Goal: Information Seeking & Learning: Learn about a topic

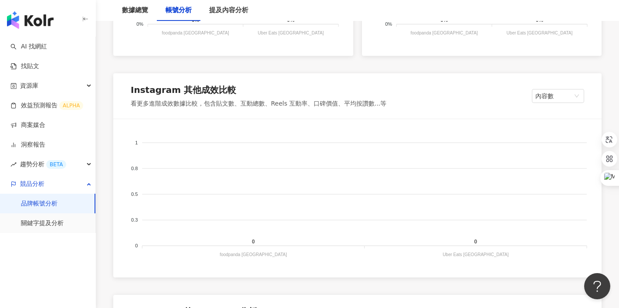
scroll to position [807, 0]
click at [538, 95] on span "內容數" at bounding box center [557, 94] width 45 height 13
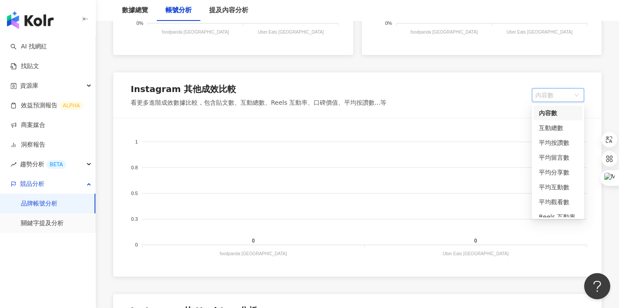
click at [538, 95] on span "內容數" at bounding box center [557, 94] width 45 height 13
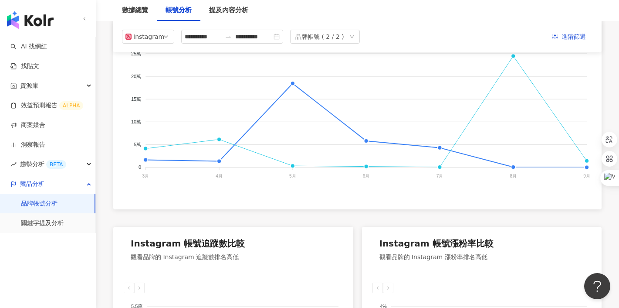
scroll to position [132, 0]
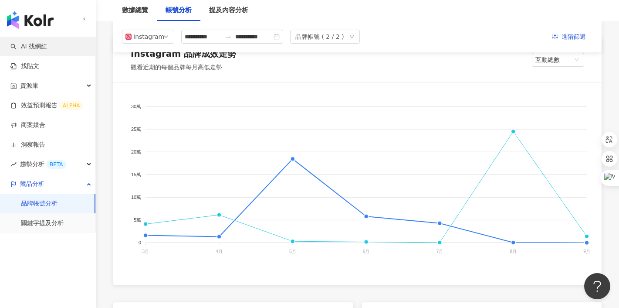
click at [47, 43] on link "AI 找網紅" at bounding box center [28, 46] width 37 height 9
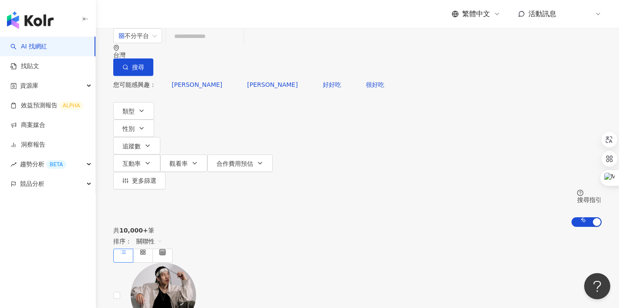
click at [599, 16] on icon at bounding box center [598, 13] width 7 height 7
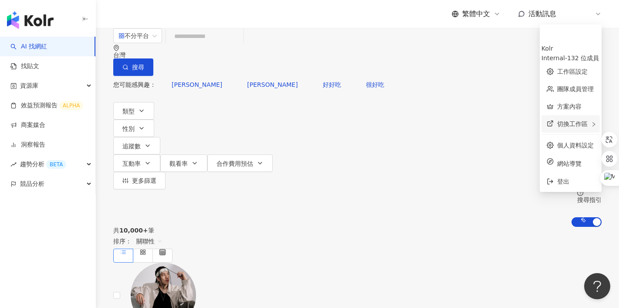
click at [558, 120] on span "切換工作區" at bounding box center [572, 123] width 30 height 7
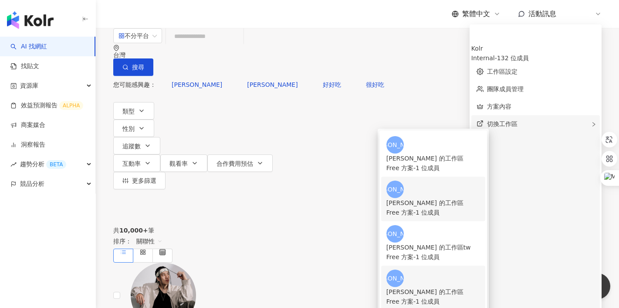
scroll to position [100, 0]
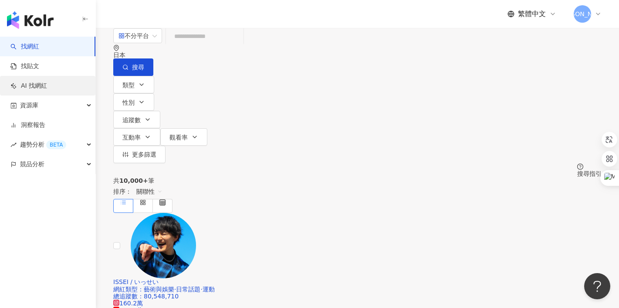
click at [39, 85] on link "AI 找網紅" at bounding box center [28, 85] width 37 height 9
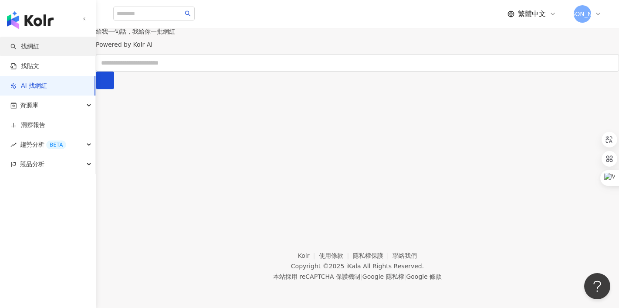
click at [31, 51] on link "找網紅" at bounding box center [24, 46] width 29 height 9
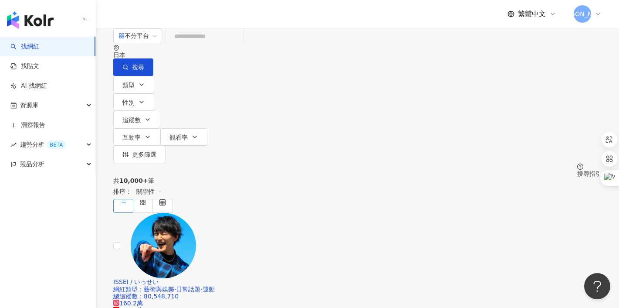
click at [240, 44] on input "search" at bounding box center [204, 36] width 71 height 17
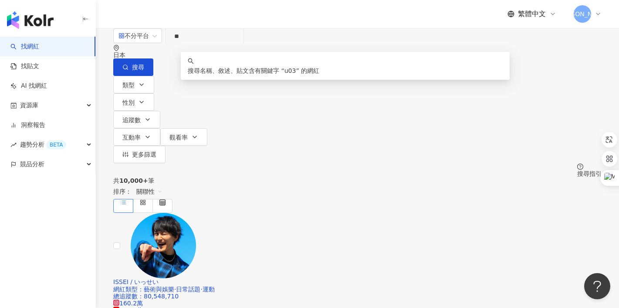
type input "*"
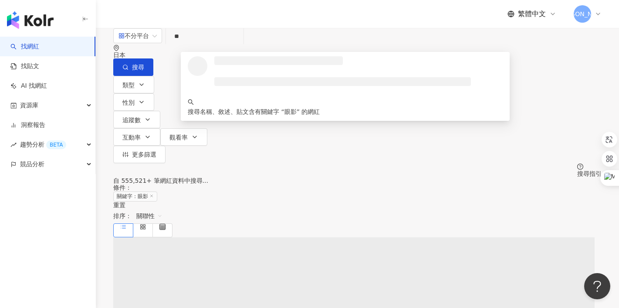
click at [368, 30] on div "不分平台 ** 日本 搜尋 loading 搜尋名稱、敘述、貼文含有關鍵字 “ 眼影 ” 的網紅 類型 性別 追蹤數 互動率 觀看率 更多篩選 搜尋指引" at bounding box center [357, 102] width 523 height 149
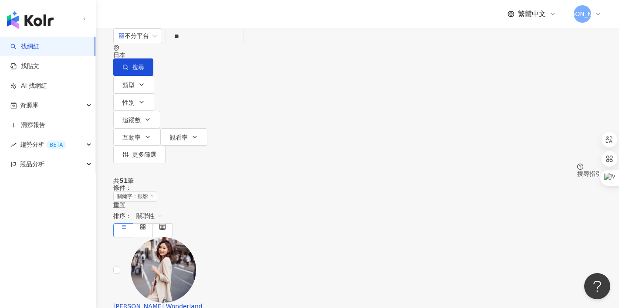
click at [240, 44] on input "**" at bounding box center [204, 36] width 71 height 17
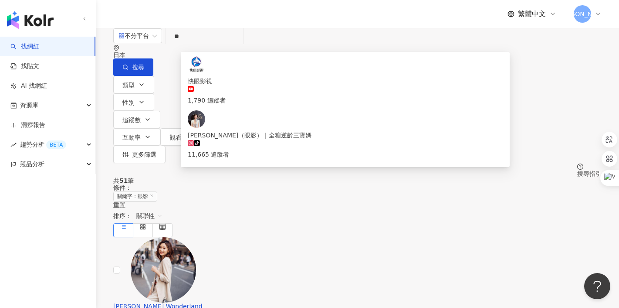
type input "*"
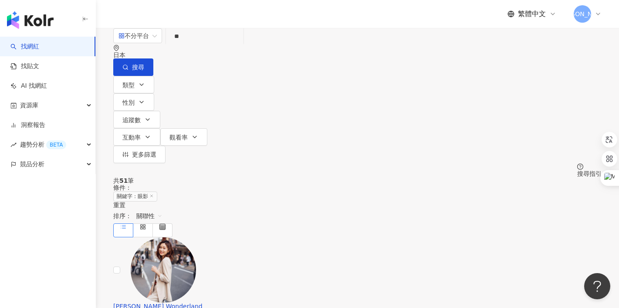
click at [240, 44] on input "**" at bounding box center [204, 36] width 71 height 17
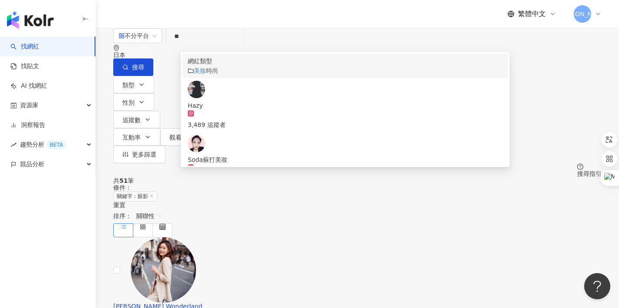
type input "**"
click at [274, 29] on div "不分平台 ** 日本 搜尋 customizedTag 229bb63a-6393-46e1-bcf1-8627f41b1a2c 網紅類型 美妝 時尚 Haz…" at bounding box center [357, 102] width 523 height 149
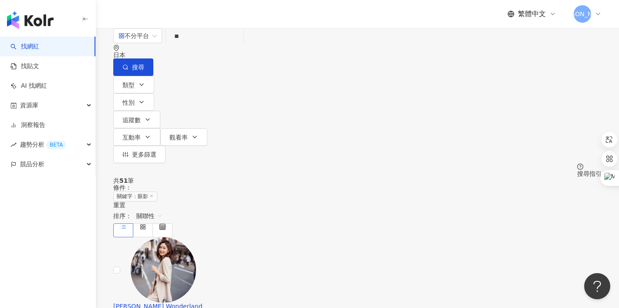
click at [224, 201] on div "重置" at bounding box center [357, 204] width 488 height 7
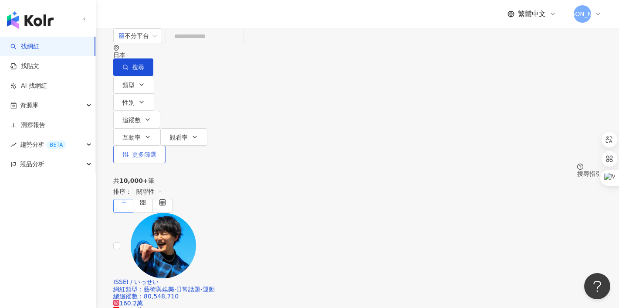
click at [166, 146] on button "更多篩選" at bounding box center [139, 154] width 52 height 17
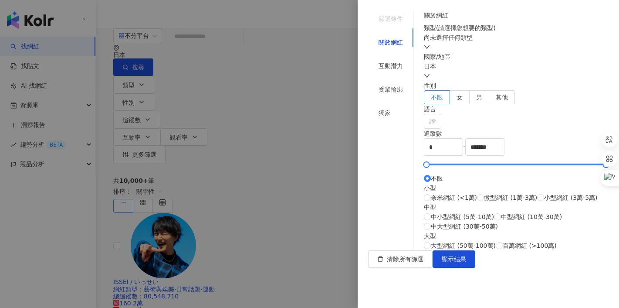
click at [301, 108] on div at bounding box center [309, 154] width 619 height 308
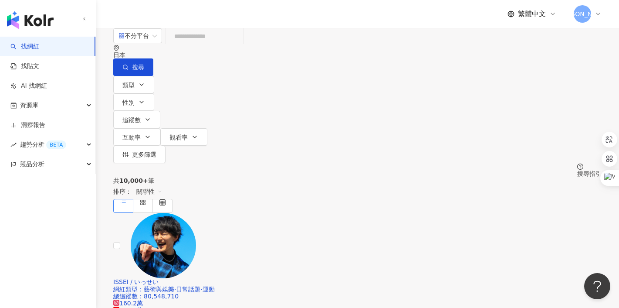
click at [37, 47] on link "找網紅" at bounding box center [24, 46] width 29 height 9
click at [39, 63] on link "找貼文" at bounding box center [24, 66] width 29 height 9
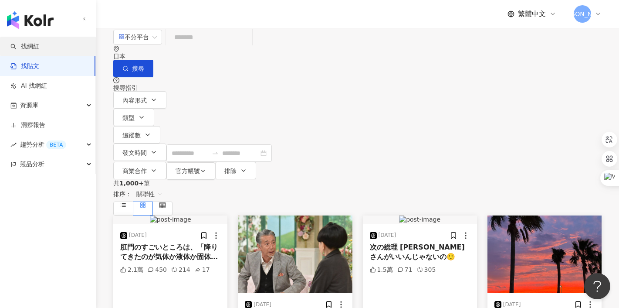
click at [39, 44] on link "找網紅" at bounding box center [24, 46] width 29 height 9
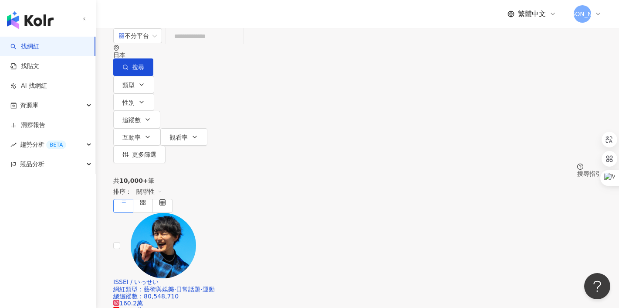
click at [240, 44] on input "search" at bounding box center [204, 36] width 71 height 17
type input "**"
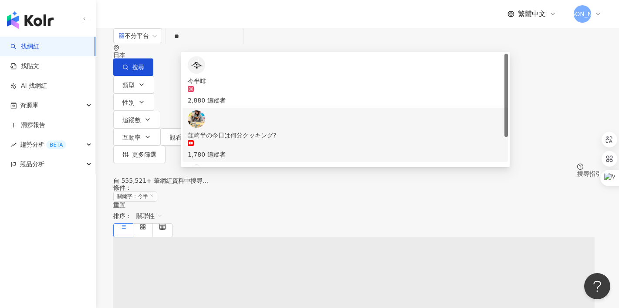
click at [128, 177] on div "自 555,521+ 筆網紅資料中搜尋... 條件 ： 關鍵字：今半 重置 排序： 關聯性" at bounding box center [357, 207] width 488 height 60
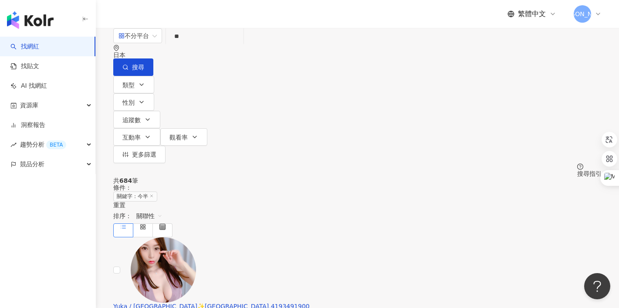
click at [228, 201] on div "重置" at bounding box center [357, 204] width 488 height 7
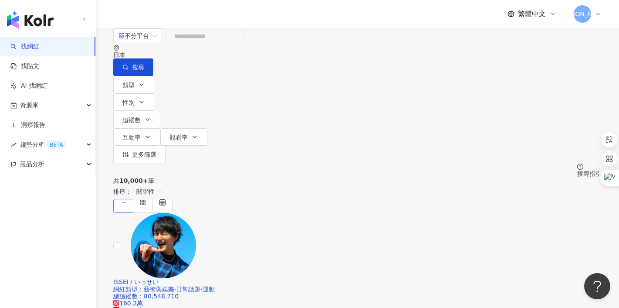
click at [213, 44] on input "search" at bounding box center [204, 36] width 71 height 17
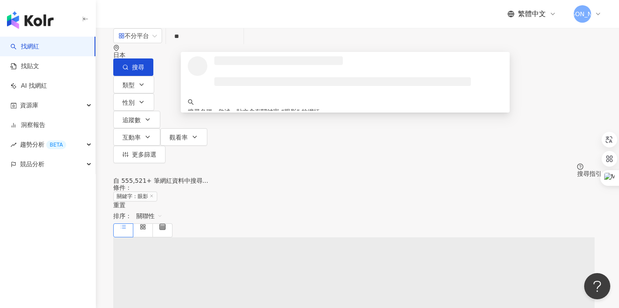
type input "**"
click at [288, 30] on div "不分平台 ** 日本 搜尋 loading 搜尋名稱、敘述、貼文含有關鍵字 “ 眼影 ” 的網紅 類型 性別 追蹤數 互動率 觀看率 更多篩選 搜尋指引" at bounding box center [357, 102] width 523 height 149
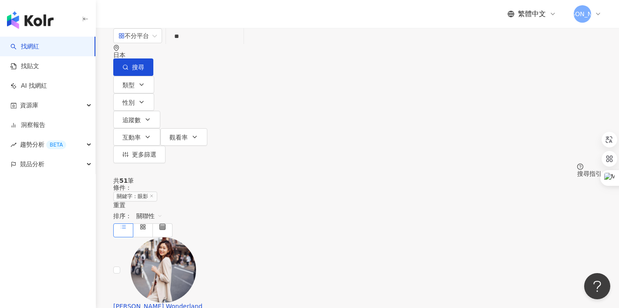
click at [227, 201] on div "重置" at bounding box center [357, 204] width 488 height 7
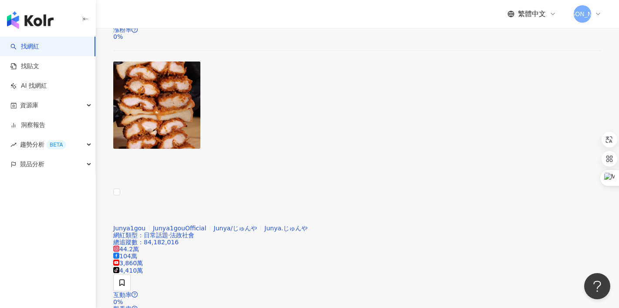
scroll to position [514, 0]
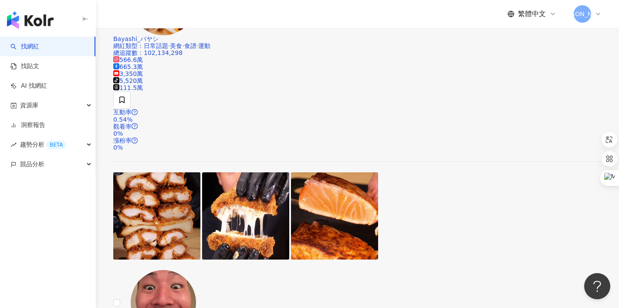
drag, startPoint x: 387, startPoint y: 180, endPoint x: 412, endPoint y: 182, distance: 24.5
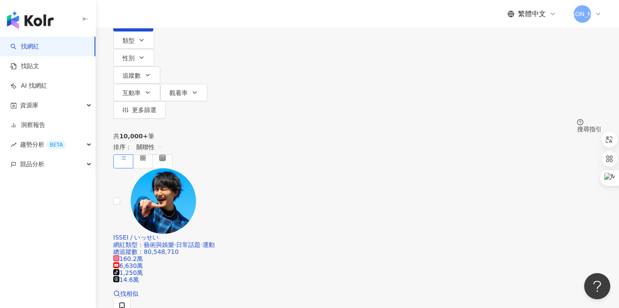
scroll to position [0, 0]
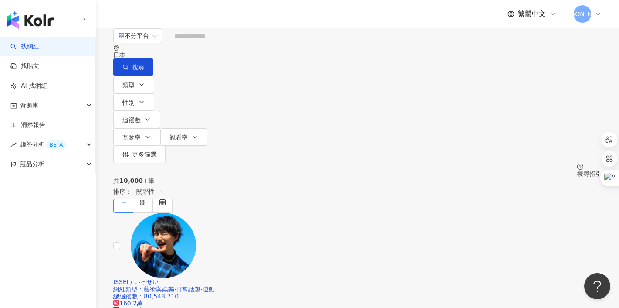
click at [240, 44] on input "search" at bounding box center [204, 36] width 71 height 17
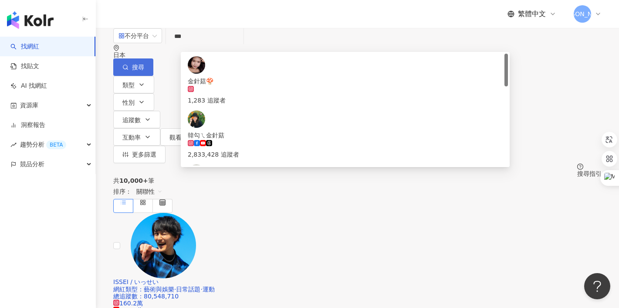
type input "***"
click at [153, 58] on button "搜尋" at bounding box center [133, 66] width 40 height 17
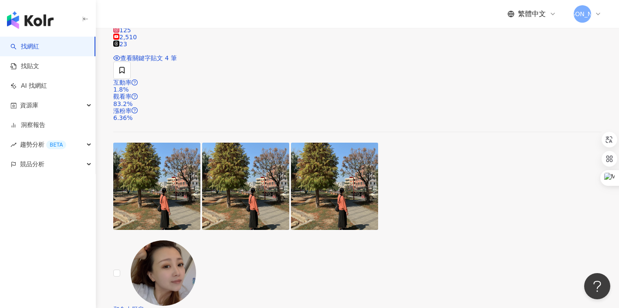
scroll to position [542, 0]
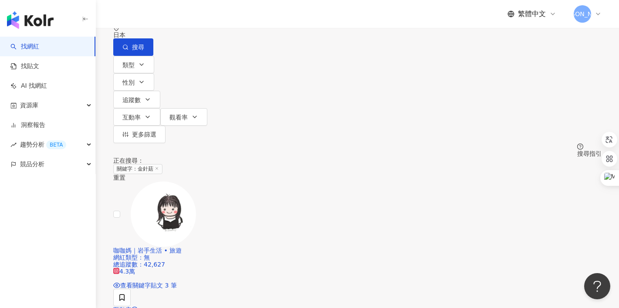
scroll to position [0, 0]
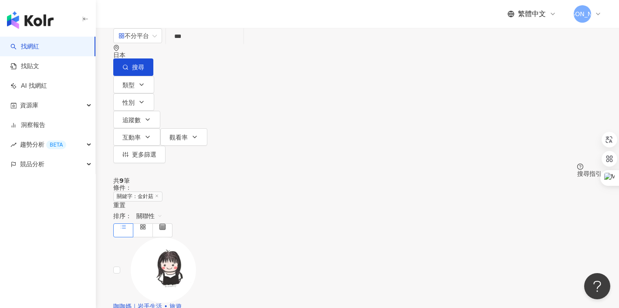
click at [227, 201] on div "重置" at bounding box center [357, 204] width 488 height 7
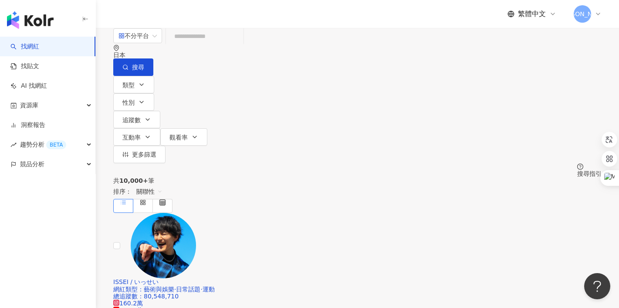
click at [233, 44] on input "search" at bounding box center [204, 36] width 71 height 17
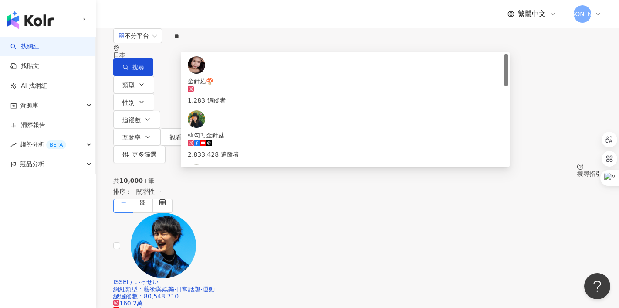
type input "*"
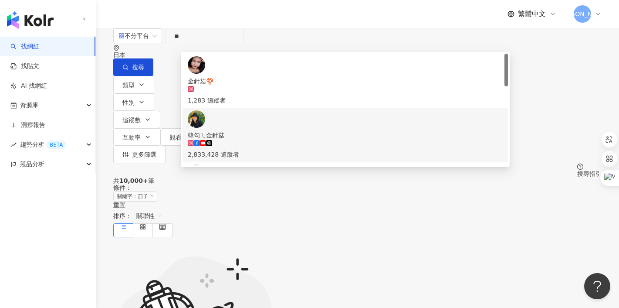
click at [149, 177] on div "共 10,000+ 筆 條件 ： 關鍵字：茄子 重置 排序： 關聯性" at bounding box center [357, 207] width 488 height 60
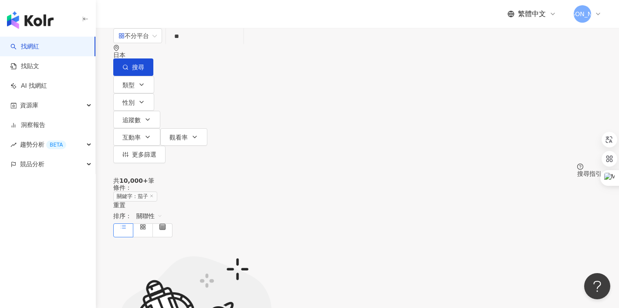
click at [207, 44] on input "**" at bounding box center [204, 36] width 71 height 17
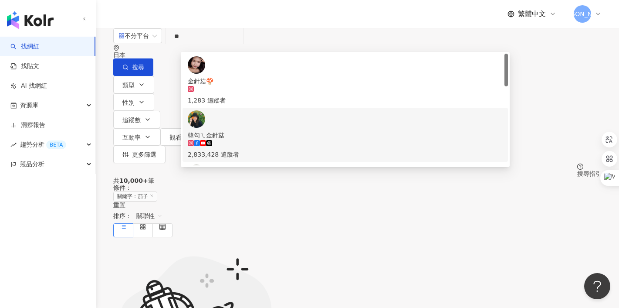
type input "*"
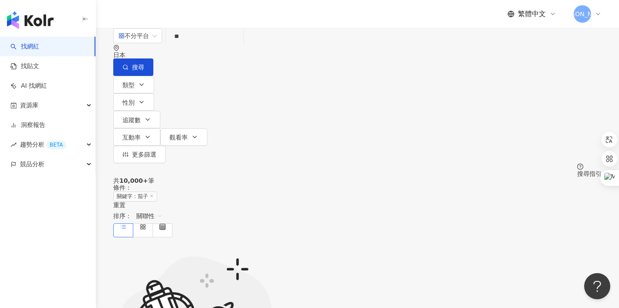
type input "**"
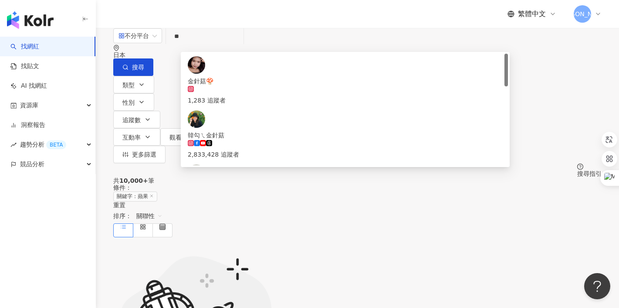
click at [373, 36] on div "不分平台 ** 日本 搜尋 090bd998-a32f-466e-9a85-8dd9f4c4a701 金針菇🍄 1,283 追蹤者 韓勾ㄟ金針菇 2,833,…" at bounding box center [357, 102] width 523 height 149
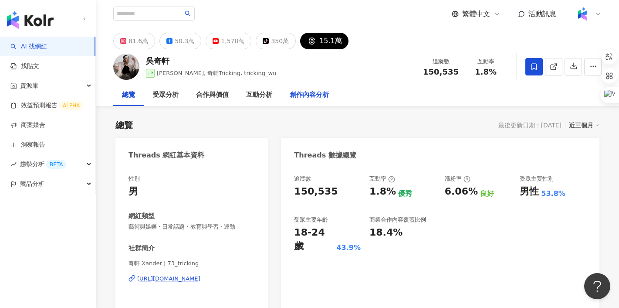
click at [315, 92] on div "創作內容分析" at bounding box center [309, 95] width 39 height 10
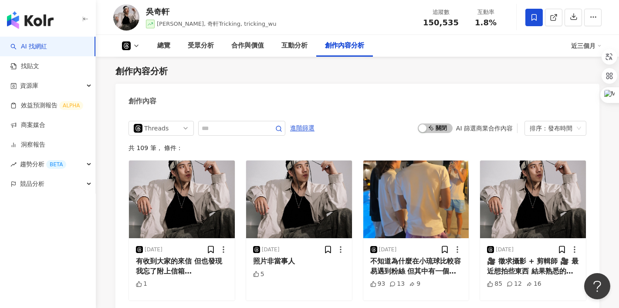
click at [124, 50] on icon at bounding box center [126, 45] width 9 height 9
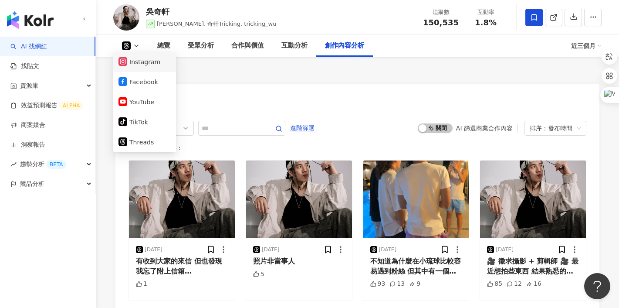
click at [130, 60] on button "Instagram" at bounding box center [145, 62] width 52 height 12
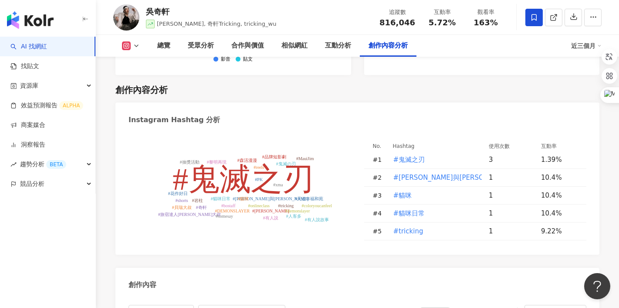
scroll to position [2714, 0]
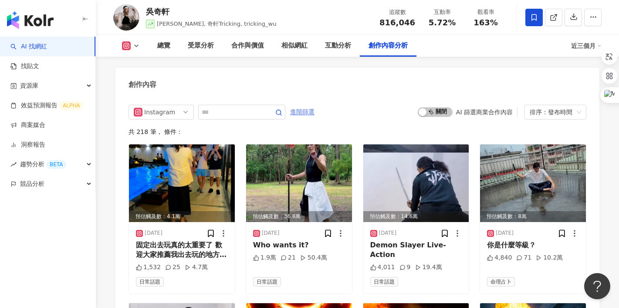
click at [305, 105] on span "進階篩選" at bounding box center [302, 112] width 24 height 14
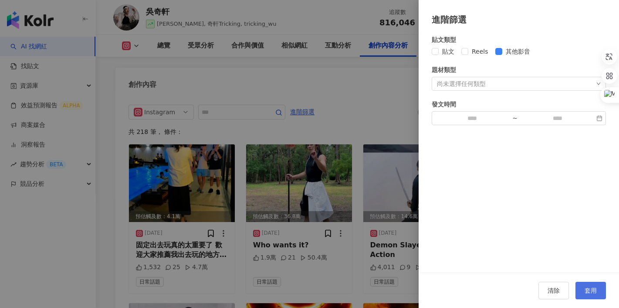
click at [597, 288] on button "套用" at bounding box center [591, 289] width 30 height 17
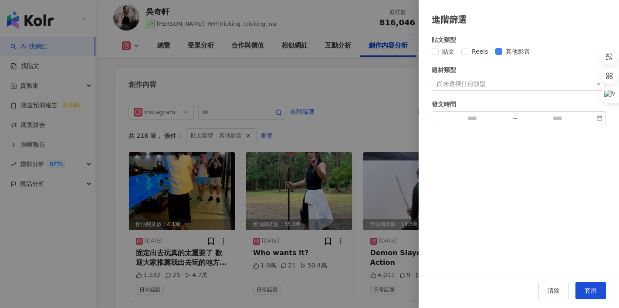
scroll to position [2706, 0]
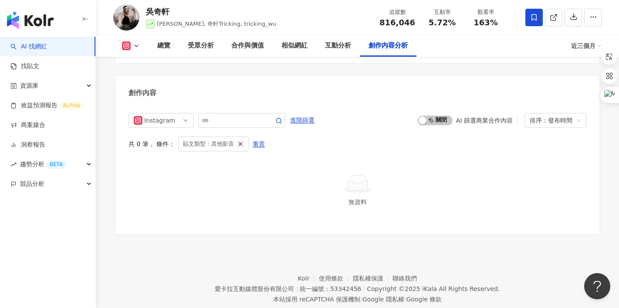
click at [237, 141] on icon "button" at bounding box center [240, 144] width 6 height 6
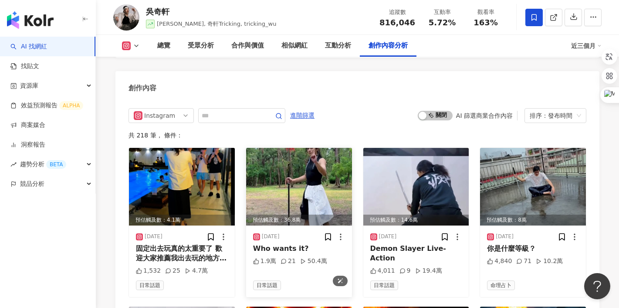
scroll to position [2671, 0]
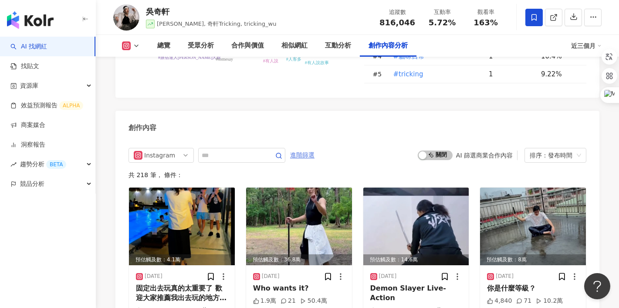
click at [308, 148] on span "進階篩選" at bounding box center [302, 155] width 24 height 14
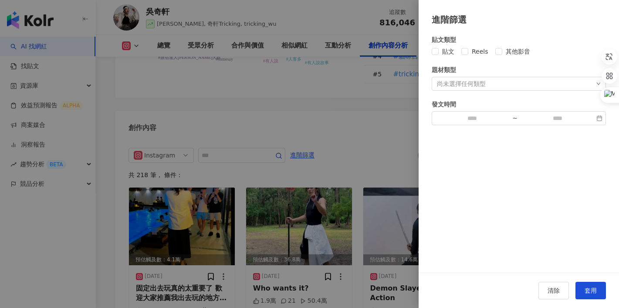
click at [340, 117] on div at bounding box center [309, 154] width 619 height 308
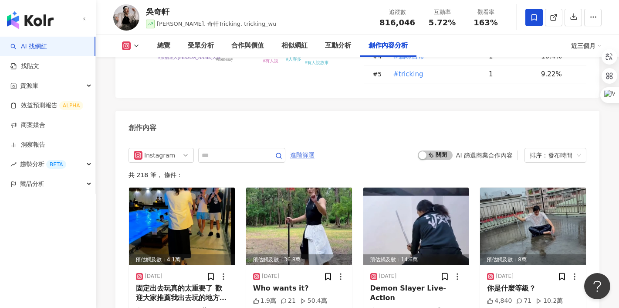
click at [310, 148] on span "進階篩選" at bounding box center [302, 155] width 24 height 14
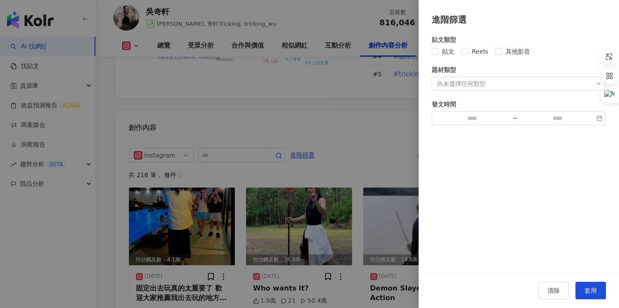
click at [336, 127] on div at bounding box center [309, 154] width 619 height 308
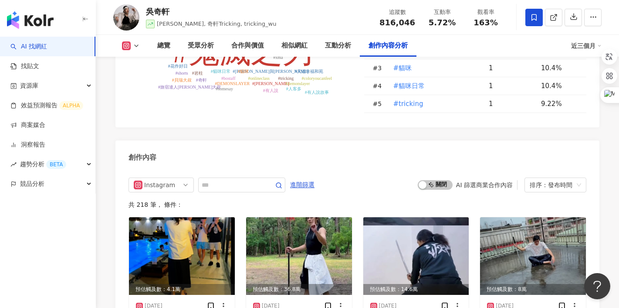
scroll to position [2649, 0]
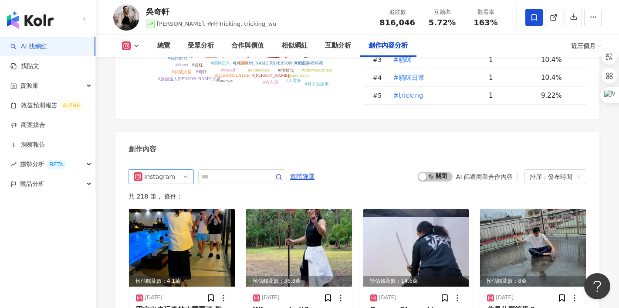
click at [170, 169] on div "Instagram" at bounding box center [158, 176] width 28 height 14
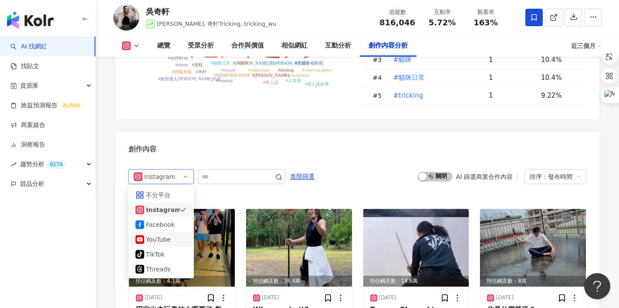
click at [160, 234] on div "YouTube" at bounding box center [160, 239] width 28 height 10
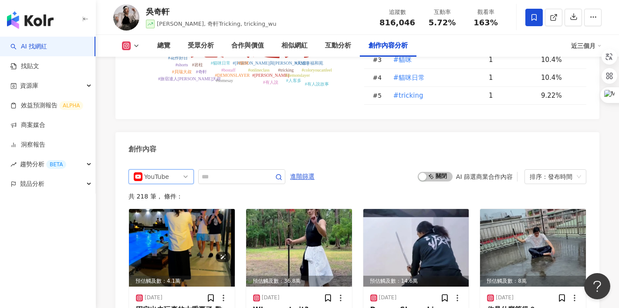
scroll to position [2706, 0]
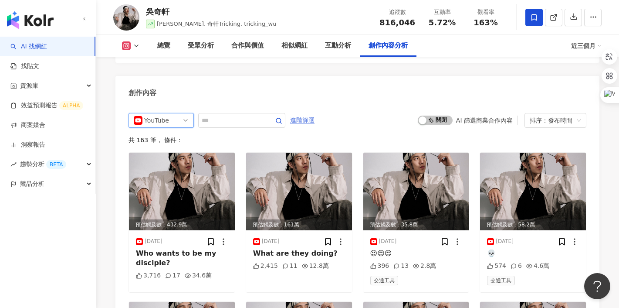
click at [304, 113] on span "進階篩選" at bounding box center [302, 120] width 24 height 14
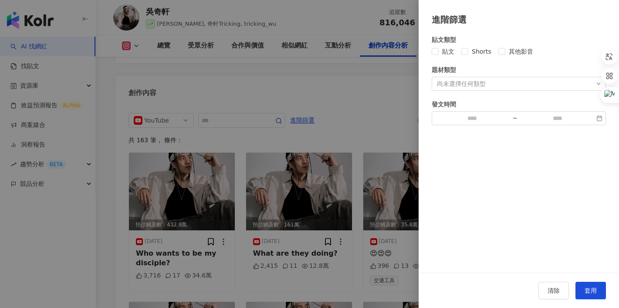
click at [353, 102] on div at bounding box center [309, 154] width 619 height 308
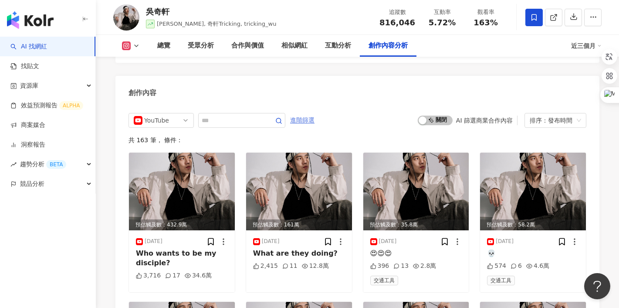
click at [308, 113] on span "進階篩選" at bounding box center [302, 120] width 24 height 14
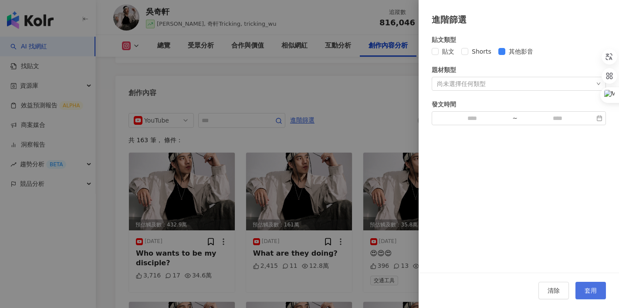
click at [593, 293] on span "套用" at bounding box center [591, 290] width 12 height 7
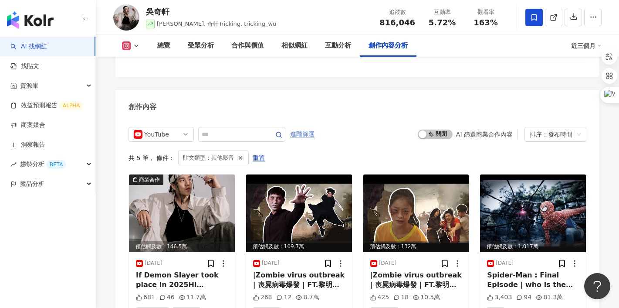
scroll to position [2691, 0]
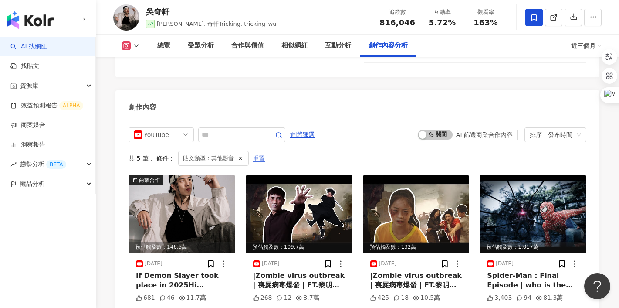
click at [255, 152] on span "重置" at bounding box center [259, 159] width 12 height 14
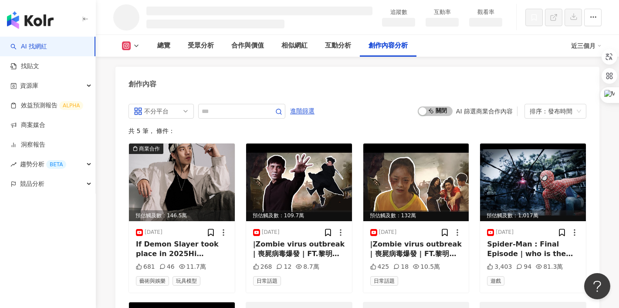
scroll to position [2368, 0]
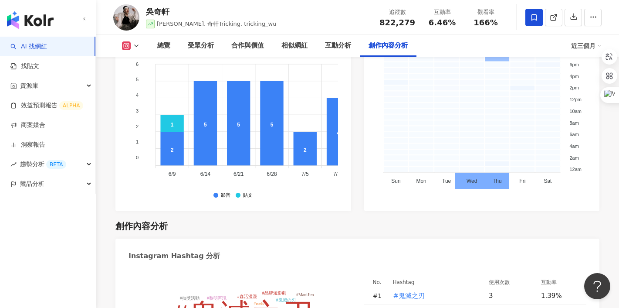
scroll to position [2696, 0]
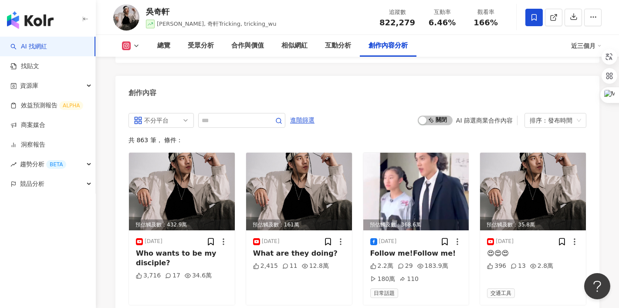
click at [135, 44] on icon at bounding box center [136, 45] width 7 height 7
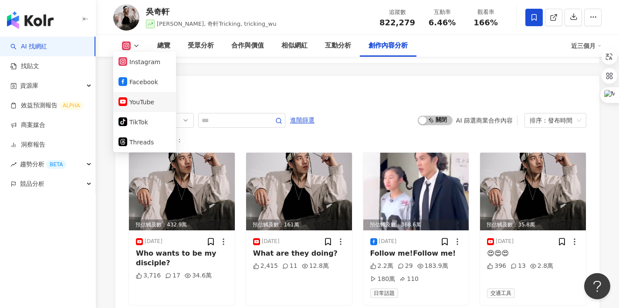
click at [145, 106] on button "YouTube" at bounding box center [145, 102] width 52 height 12
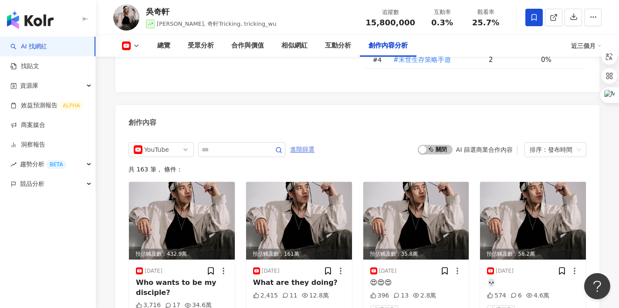
scroll to position [2369, 0]
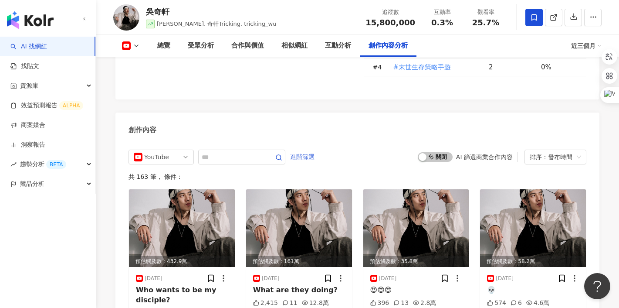
click at [307, 150] on span "進階篩選" at bounding box center [302, 157] width 24 height 14
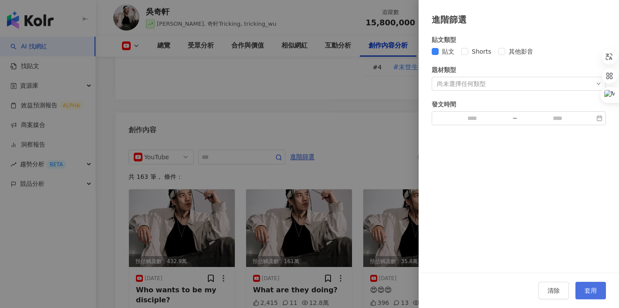
click at [586, 290] on span "套用" at bounding box center [591, 290] width 12 height 7
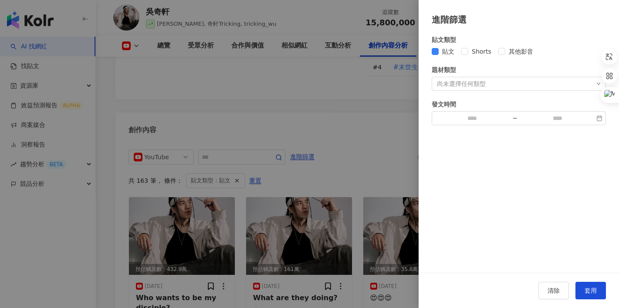
scroll to position [2377, 0]
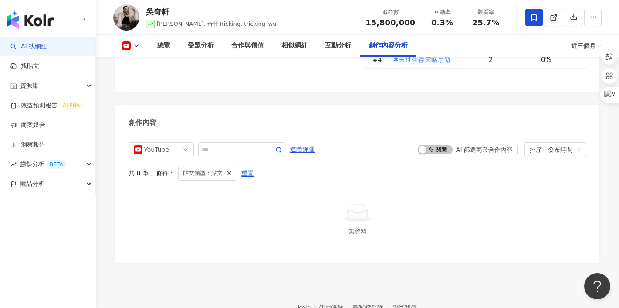
click at [32, 45] on link "AI 找網紅" at bounding box center [28, 46] width 37 height 9
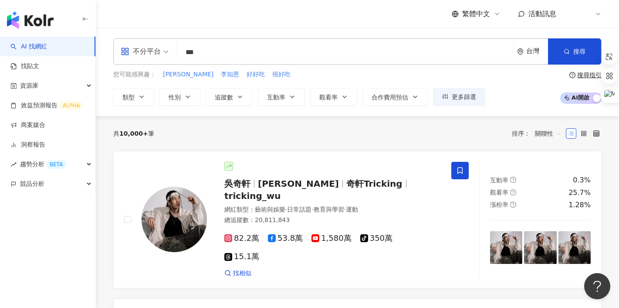
type input "**"
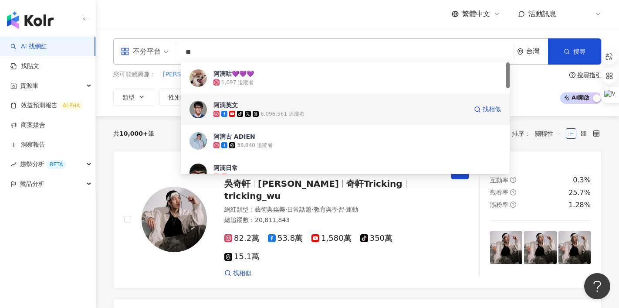
click at [266, 108] on span "阿滴英文" at bounding box center [340, 105] width 254 height 9
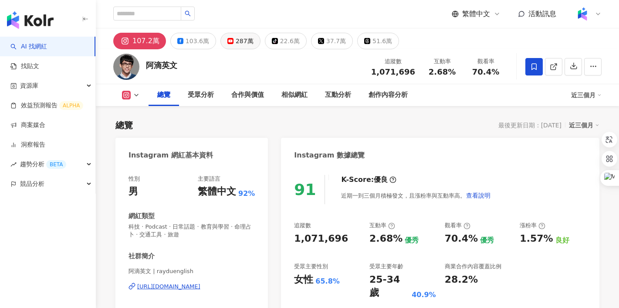
click at [242, 44] on div "287萬" at bounding box center [245, 41] width 18 height 12
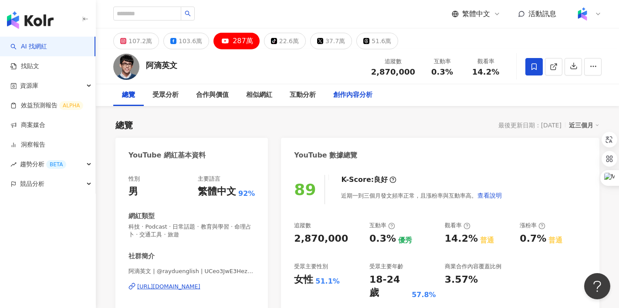
click at [356, 91] on div "創作內容分析" at bounding box center [352, 95] width 39 height 10
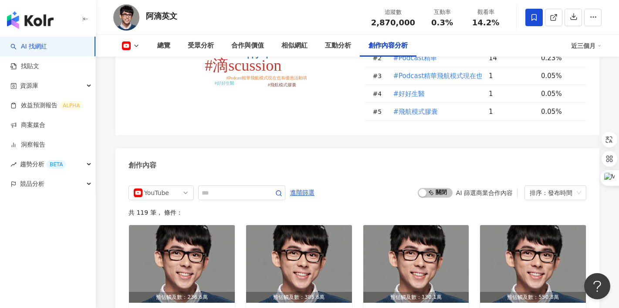
scroll to position [2281, 0]
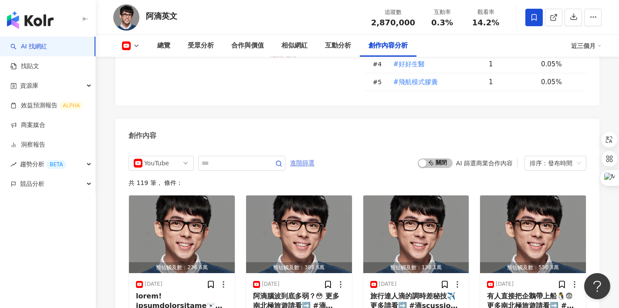
click at [309, 156] on span "進階篩選" at bounding box center [302, 163] width 24 height 14
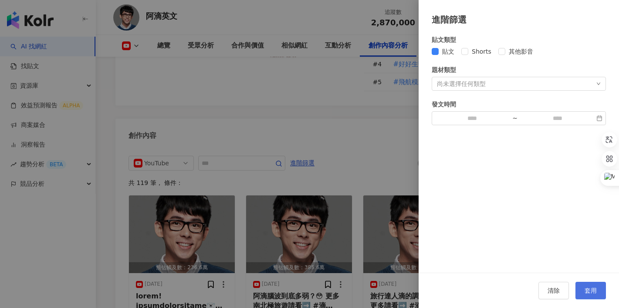
click at [595, 289] on span "套用" at bounding box center [591, 290] width 12 height 7
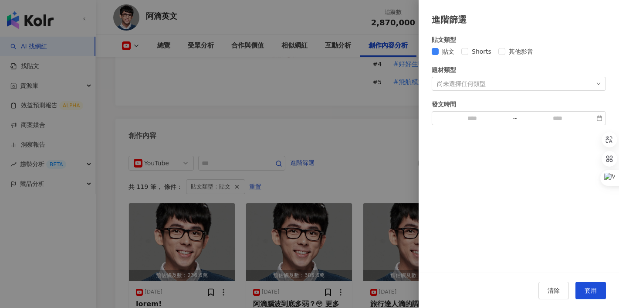
scroll to position [2314, 0]
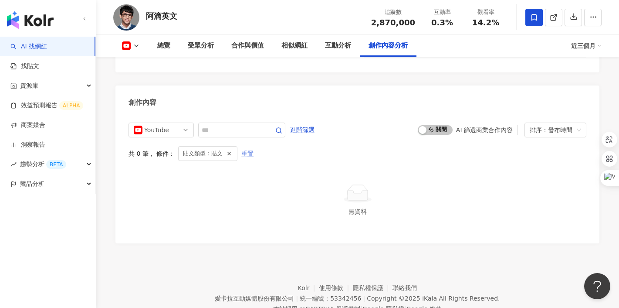
click at [249, 147] on span "重置" at bounding box center [247, 154] width 12 height 14
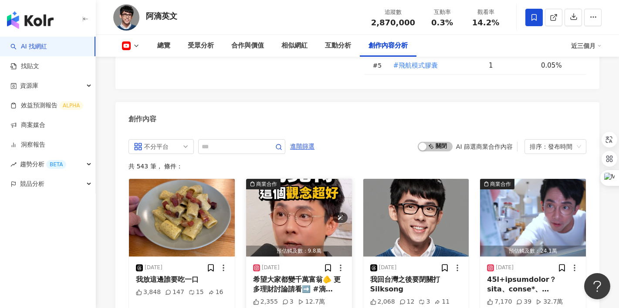
scroll to position [2296, 0]
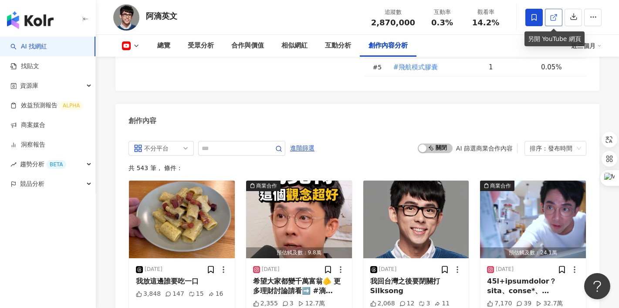
click at [555, 17] on icon at bounding box center [554, 18] width 8 height 8
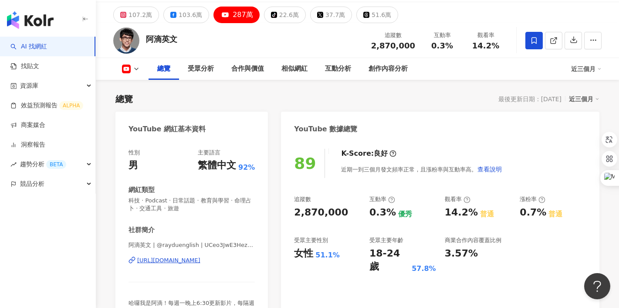
scroll to position [0, 0]
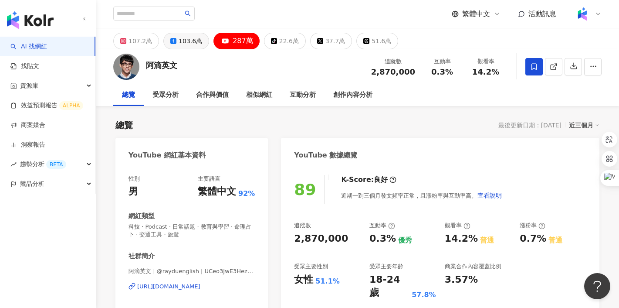
click at [188, 35] on div "103.6萬" at bounding box center [191, 41] width 24 height 12
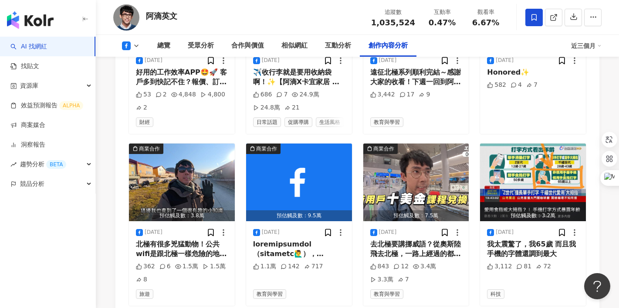
scroll to position [2538, 0]
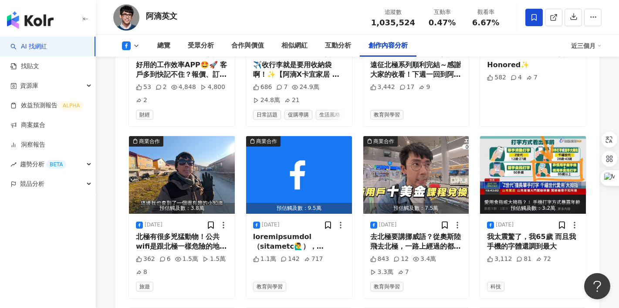
click at [128, 49] on icon at bounding box center [126, 45] width 9 height 9
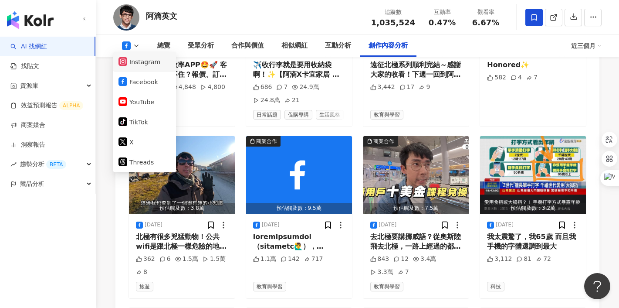
click at [139, 65] on button "Instagram" at bounding box center [145, 62] width 52 height 12
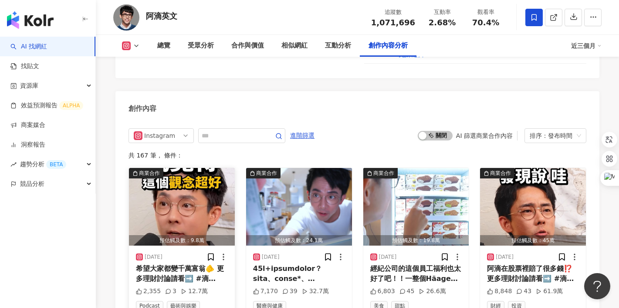
scroll to position [2724, 0]
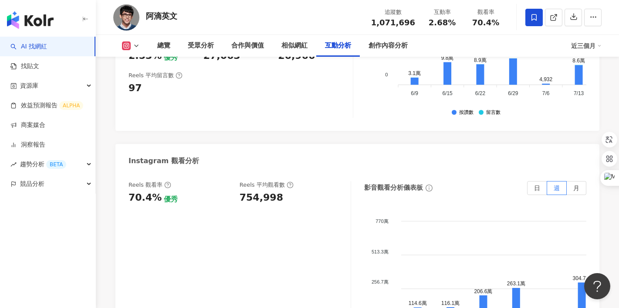
scroll to position [2188, 0]
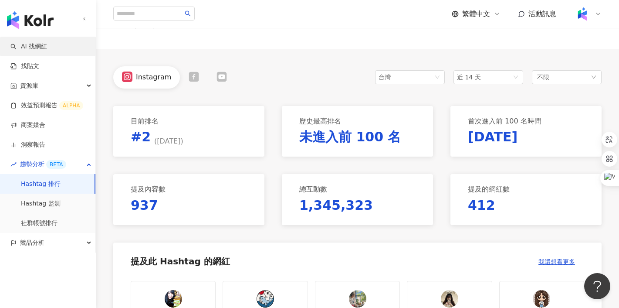
click at [47, 46] on link "AI 找網紅" at bounding box center [28, 46] width 37 height 9
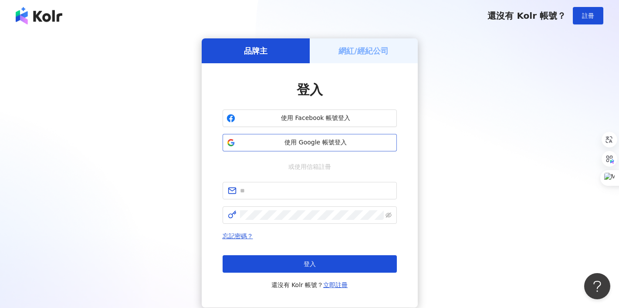
click at [330, 146] on span "使用 Google 帳號登入" at bounding box center [316, 142] width 154 height 9
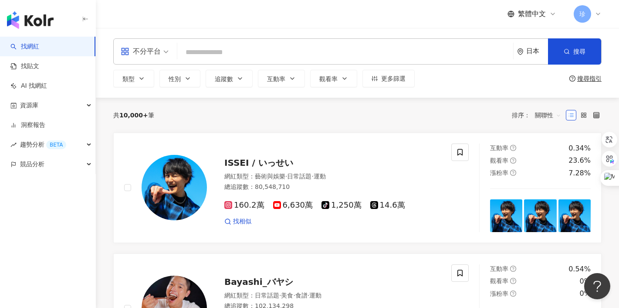
click at [266, 48] on input "search" at bounding box center [345, 52] width 329 height 17
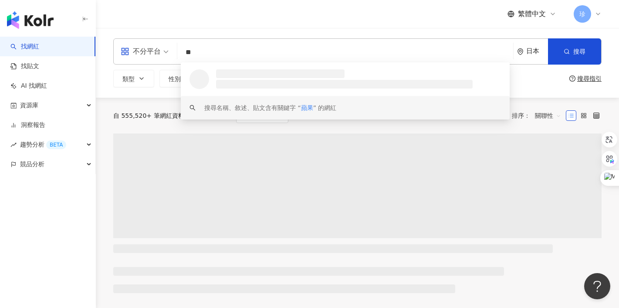
click at [462, 123] on div "自 555,520+ 筆網紅資料中搜尋... 條件 ： 關鍵字：蘋果 重置 排序： 關聯性" at bounding box center [357, 116] width 488 height 36
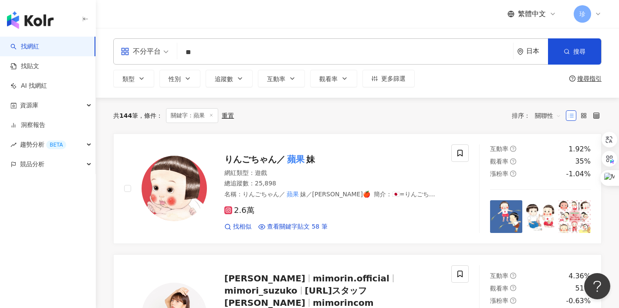
click at [223, 56] on input "**" at bounding box center [345, 52] width 329 height 17
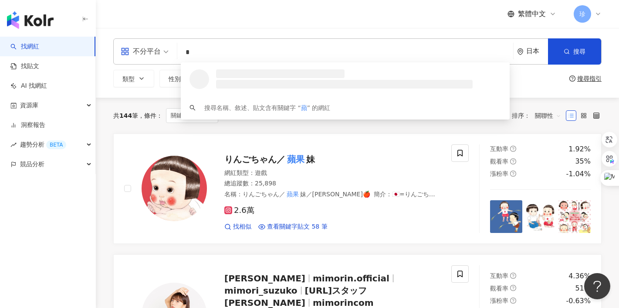
type input "*"
click at [124, 109] on div "共 144 筆 條件 ： 關鍵字：蘋果 重置" at bounding box center [173, 115] width 121 height 15
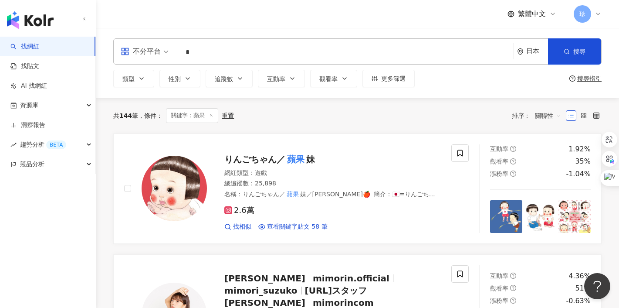
click at [224, 112] on div "重置" at bounding box center [228, 115] width 12 height 7
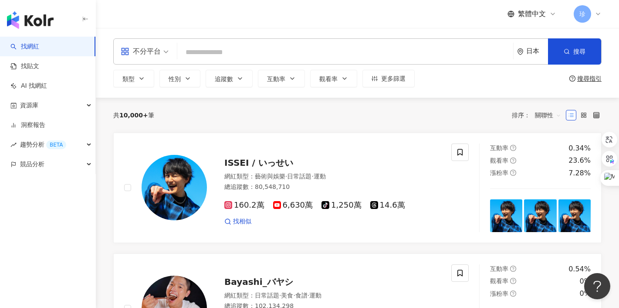
click at [256, 53] on input "search" at bounding box center [345, 52] width 329 height 17
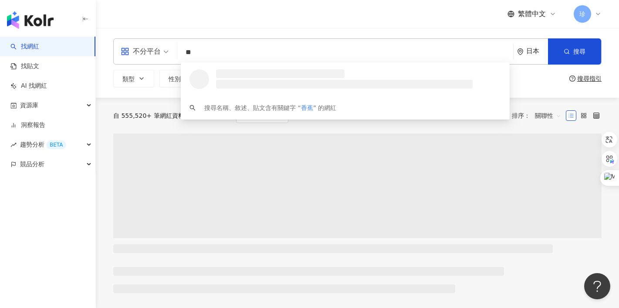
click at [346, 34] on div "不分平台 ** 日本 搜尋 loading 搜尋名稱、敘述、貼文含有關鍵字 “ 香蕉 ” 的網紅 類型 性別 追蹤數 互動率 觀看率 更多篩選 搜尋指引" at bounding box center [357, 63] width 523 height 70
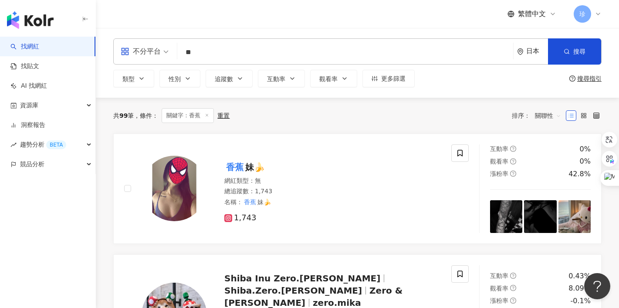
click at [218, 52] on input "**" at bounding box center [345, 52] width 329 height 17
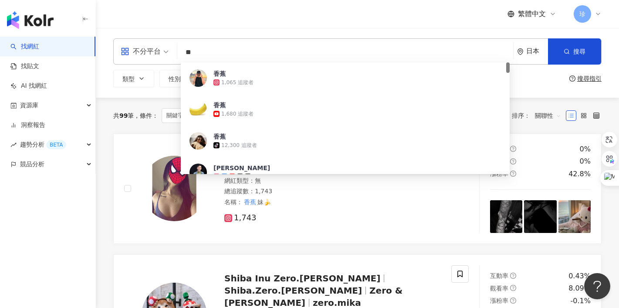
type input "*"
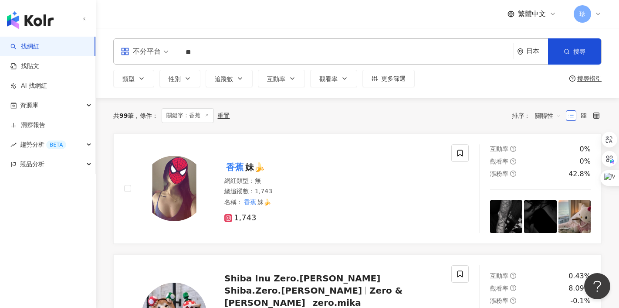
type input "**"
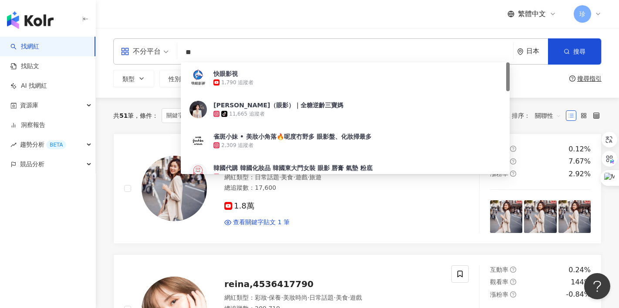
click at [167, 105] on div "共 51 筆 條件 ： 關鍵字：眼影 重置 排序： 關聯性" at bounding box center [357, 116] width 488 height 36
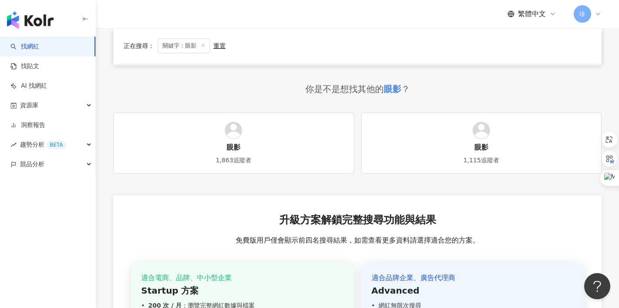
scroll to position [597, 0]
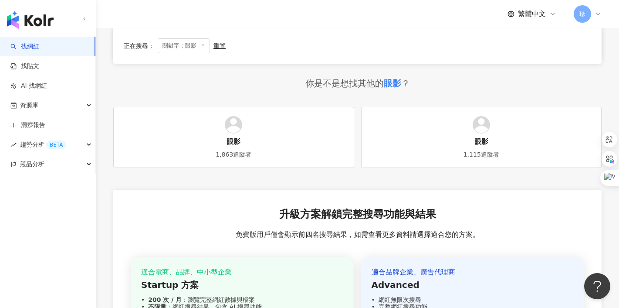
click at [223, 45] on div "重置" at bounding box center [219, 45] width 12 height 7
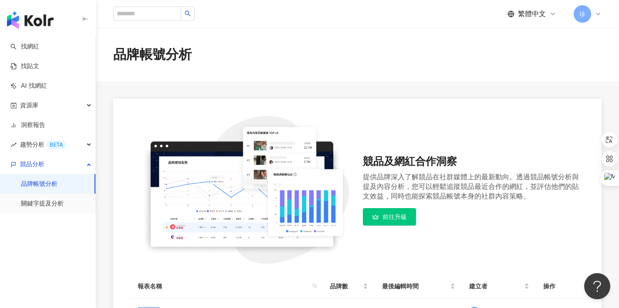
click at [583, 12] on span "珍" at bounding box center [582, 14] width 6 height 10
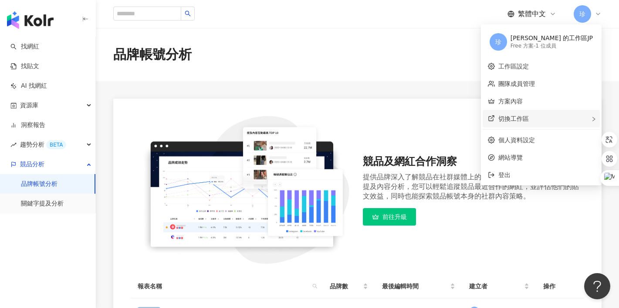
click at [529, 119] on span "切換工作區" at bounding box center [513, 118] width 30 height 7
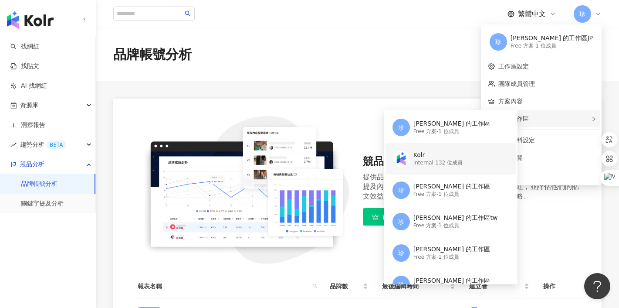
click at [463, 164] on div "Internal - 132 位成員" at bounding box center [437, 162] width 49 height 7
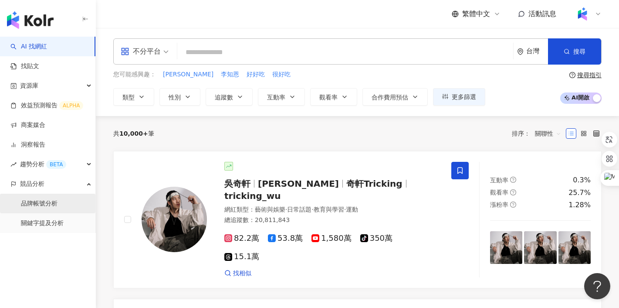
click at [41, 208] on link "品牌帳號分析" at bounding box center [39, 203] width 37 height 9
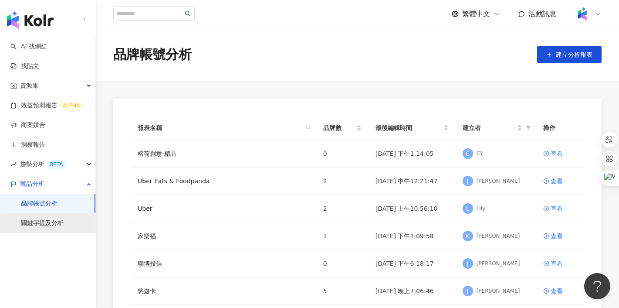
click at [42, 224] on link "關鍵字提及分析" at bounding box center [42, 223] width 43 height 9
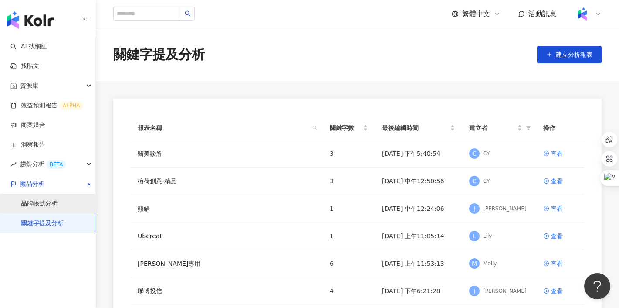
click at [43, 200] on link "品牌帳號分析" at bounding box center [39, 203] width 37 height 9
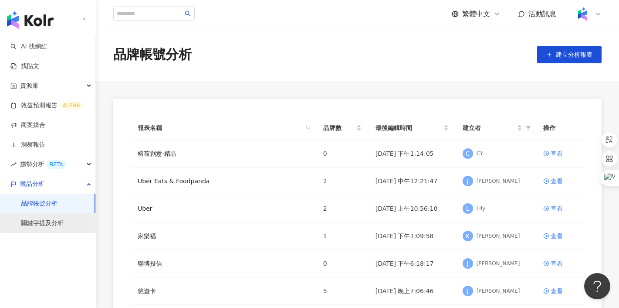
click at [43, 220] on link "關鍵字提及分析" at bounding box center [42, 223] width 43 height 9
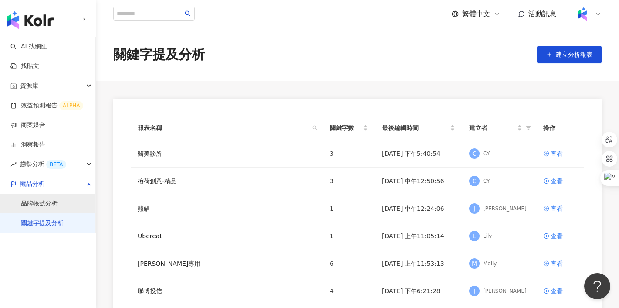
click at [44, 208] on link "品牌帳號分析" at bounding box center [39, 203] width 37 height 9
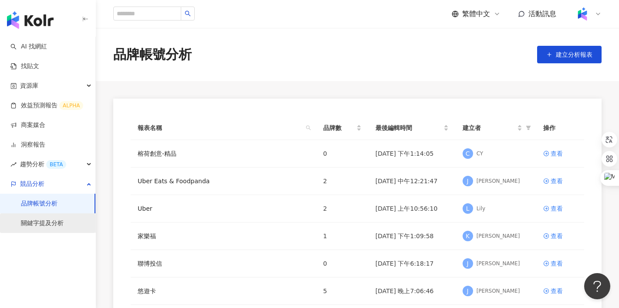
click at [44, 221] on link "關鍵字提及分析" at bounding box center [42, 223] width 43 height 9
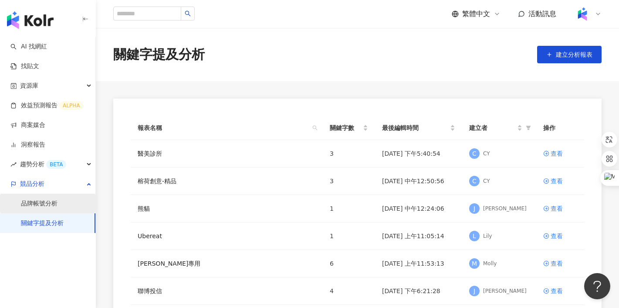
click at [46, 203] on link "品牌帳號分析" at bounding box center [39, 203] width 37 height 9
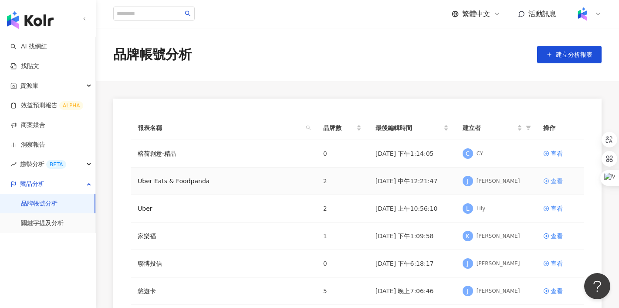
click at [552, 179] on div "查看" at bounding box center [557, 181] width 12 height 10
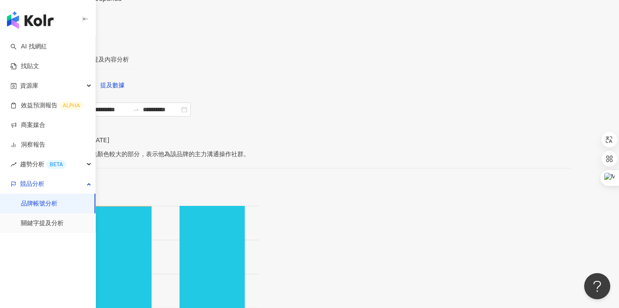
scroll to position [43, 0]
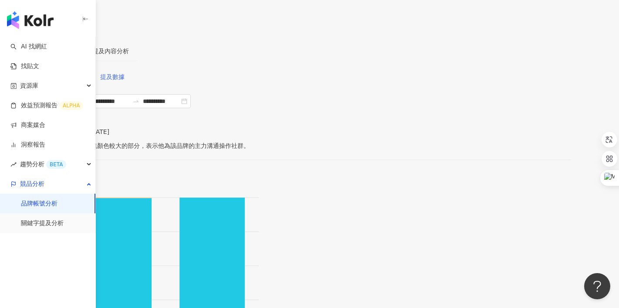
click at [125, 73] on span "提及數據" at bounding box center [112, 76] width 24 height 7
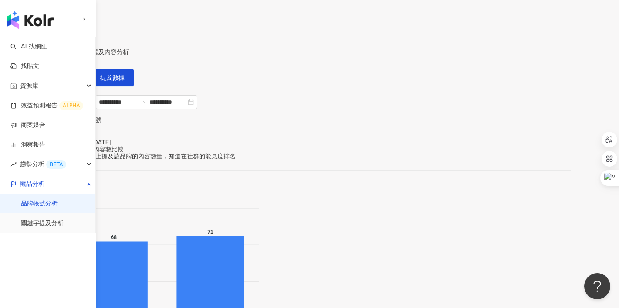
scroll to position [43, 0]
click at [82, 78] on span "帳號數據" at bounding box center [70, 76] width 24 height 7
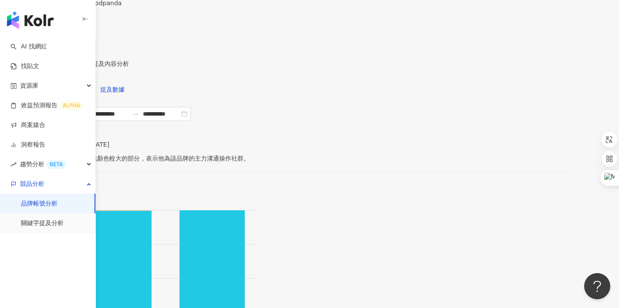
scroll to position [38, 0]
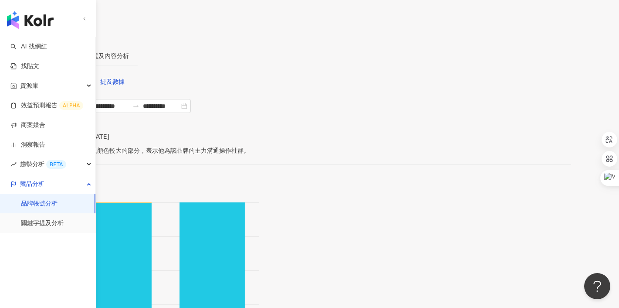
drag, startPoint x: 132, startPoint y: 156, endPoint x: 170, endPoint y: 156, distance: 37.9
click at [170, 147] on div "帳號追蹤數佔比" at bounding box center [309, 143] width 523 height 7
click at [125, 78] on span "提及數據" at bounding box center [112, 81] width 24 height 7
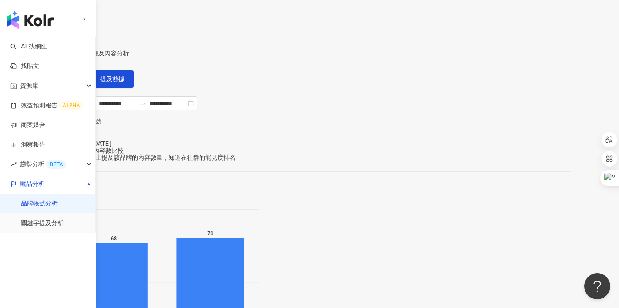
scroll to position [15, 0]
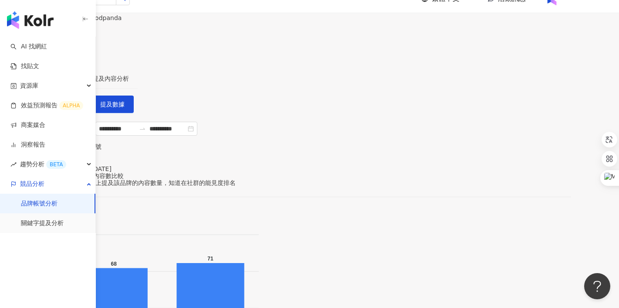
click at [75, 74] on div "帳號分析" at bounding box center [63, 79] width 24 height 10
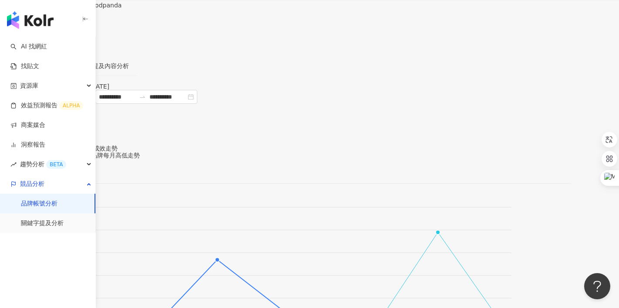
scroll to position [24, 0]
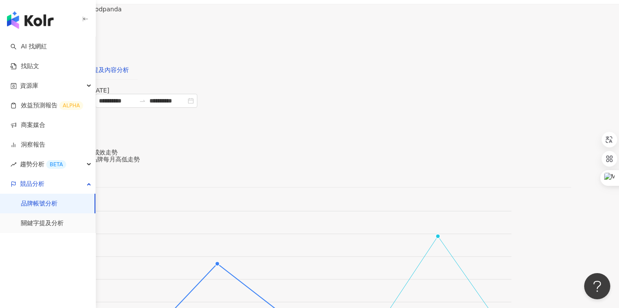
click at [129, 65] on div "提及內容分析" at bounding box center [110, 70] width 37 height 10
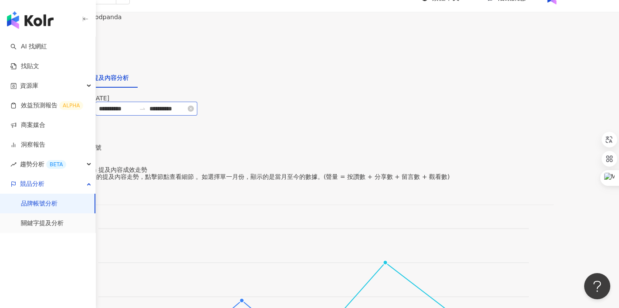
scroll to position [7, 0]
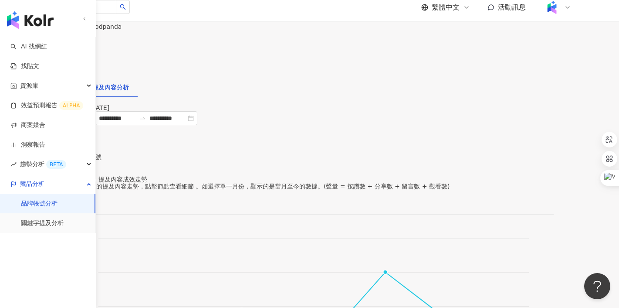
click at [75, 82] on div "帳號分析" at bounding box center [63, 87] width 24 height 10
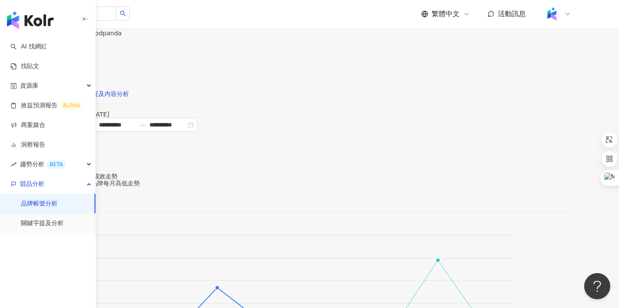
click at [129, 89] on div "提及內容分析" at bounding box center [110, 94] width 37 height 10
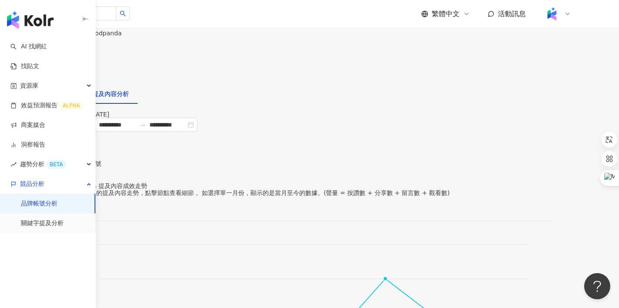
click at [75, 89] on div "帳號分析" at bounding box center [63, 94] width 24 height 10
